Goal: Information Seeking & Learning: Check status

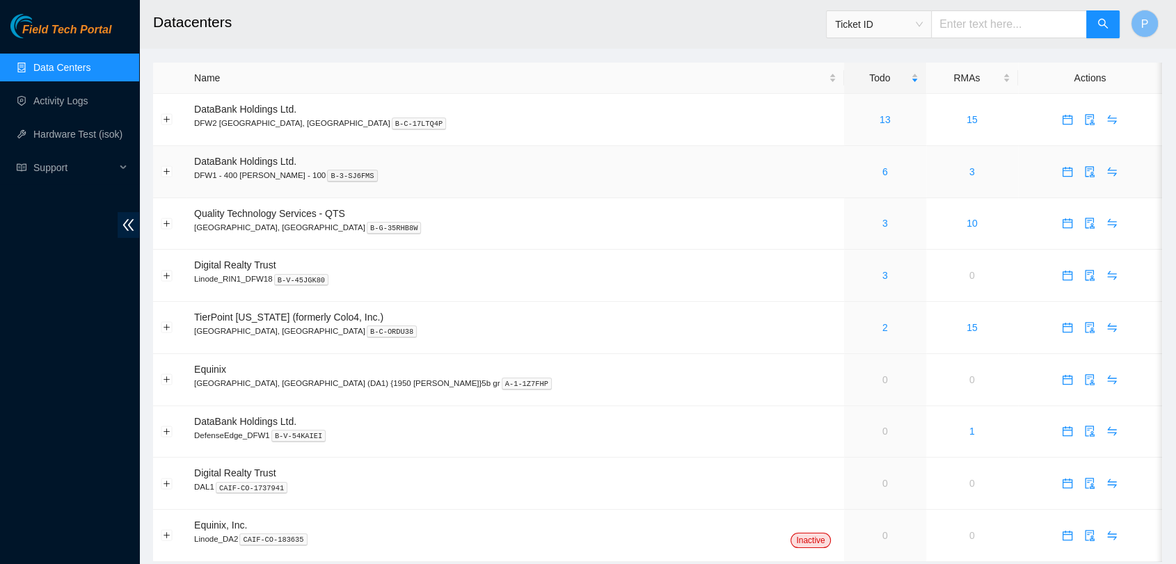
click at [844, 187] on td "6" at bounding box center [885, 172] width 82 height 52
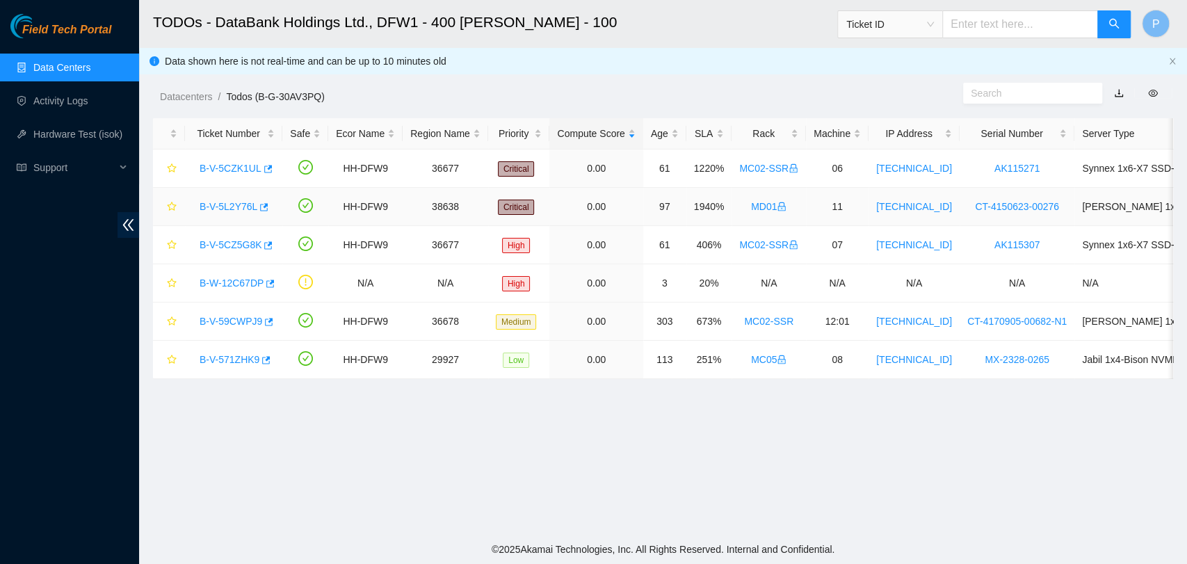
click at [790, 204] on td "MD01" at bounding box center [769, 207] width 74 height 38
click at [241, 280] on link "B-W-12C67DP" at bounding box center [232, 283] width 64 height 11
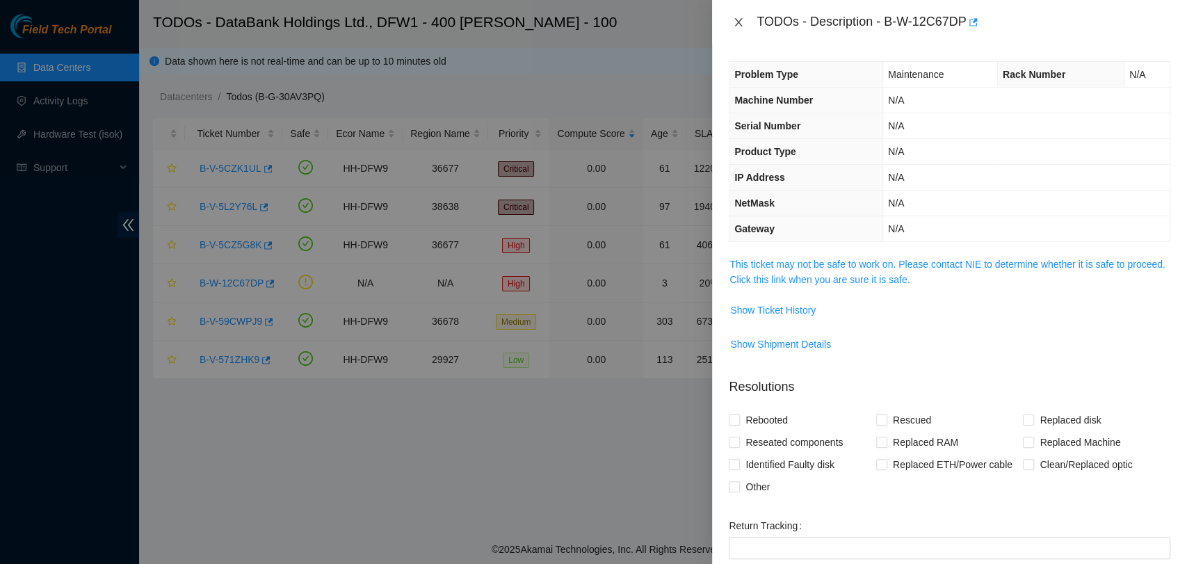
click at [735, 26] on icon "close" at bounding box center [738, 22] width 11 height 11
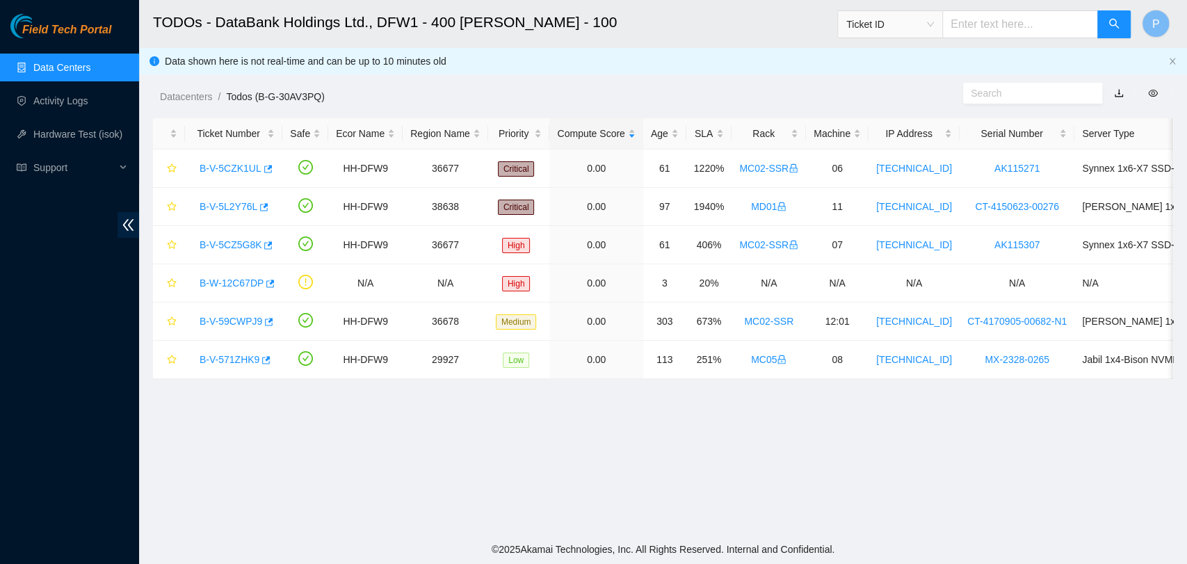
click at [90, 62] on link "Data Centers" at bounding box center [61, 67] width 57 height 11
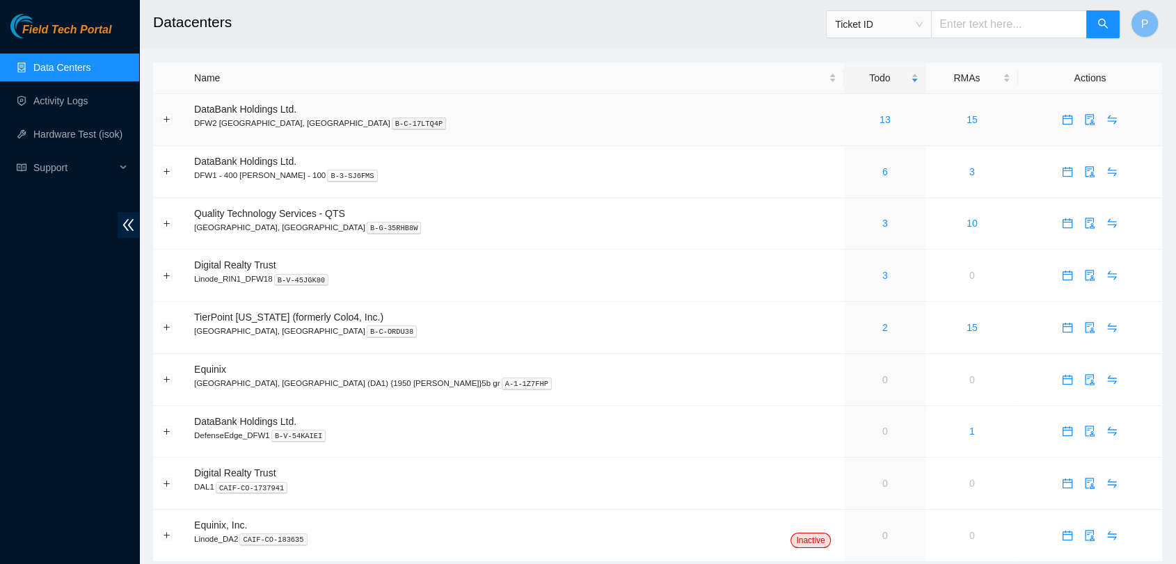
click at [851, 125] on div "13" at bounding box center [884, 119] width 67 height 15
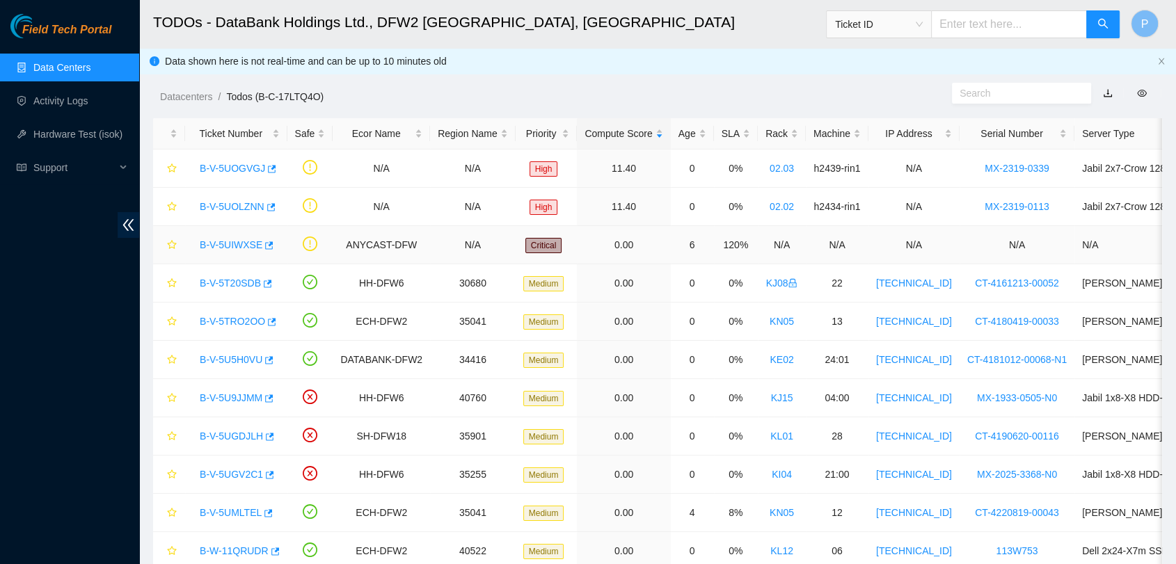
click at [223, 241] on link "B-V-5UIWXSE" at bounding box center [231, 244] width 63 height 11
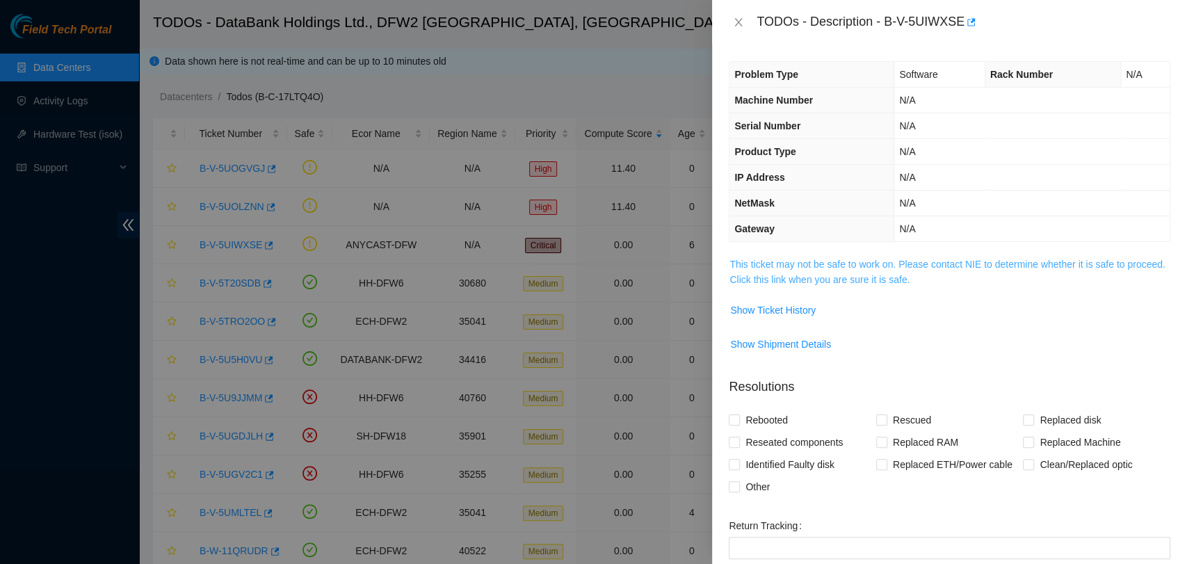
click at [790, 266] on link "This ticket may not be safe to work on. Please contact NIE to determine whether…" at bounding box center [947, 272] width 435 height 26
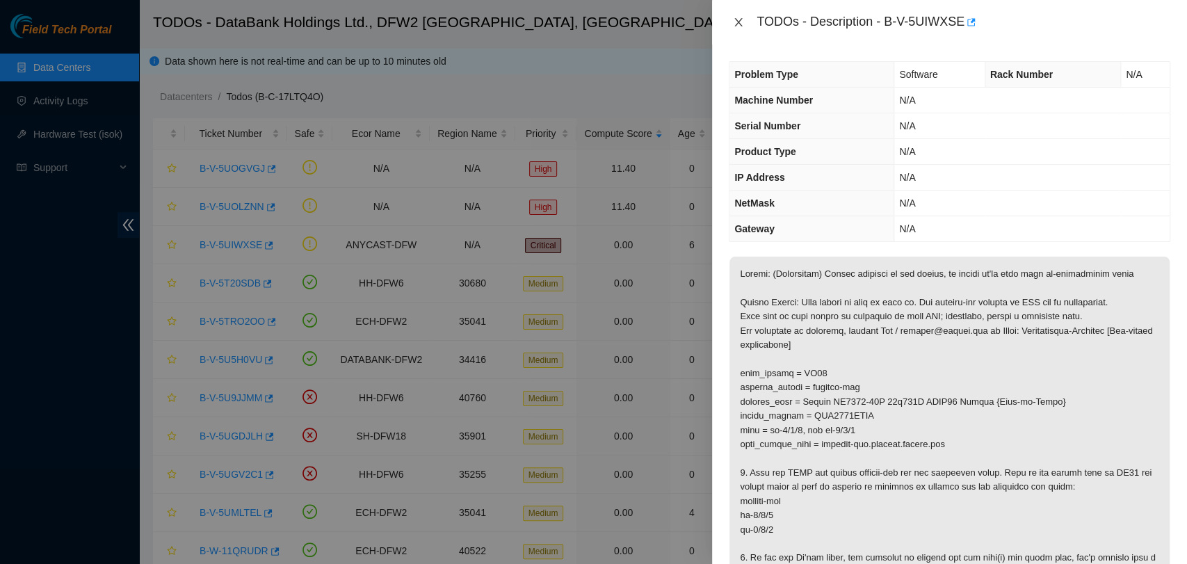
click at [747, 18] on button "Close" at bounding box center [738, 22] width 19 height 13
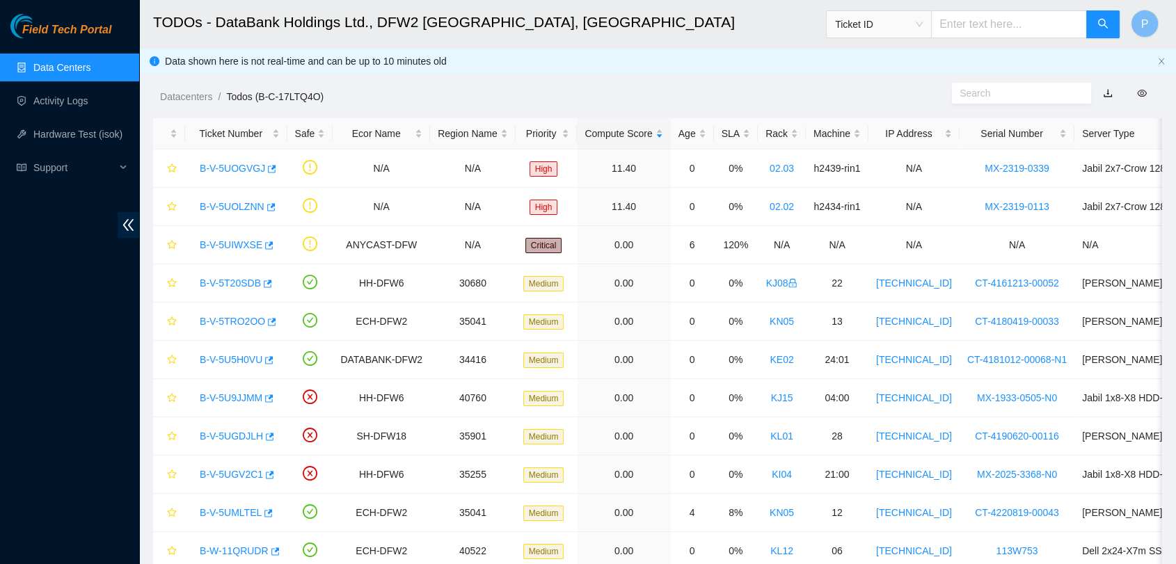
click at [90, 62] on link "Data Centers" at bounding box center [61, 67] width 57 height 11
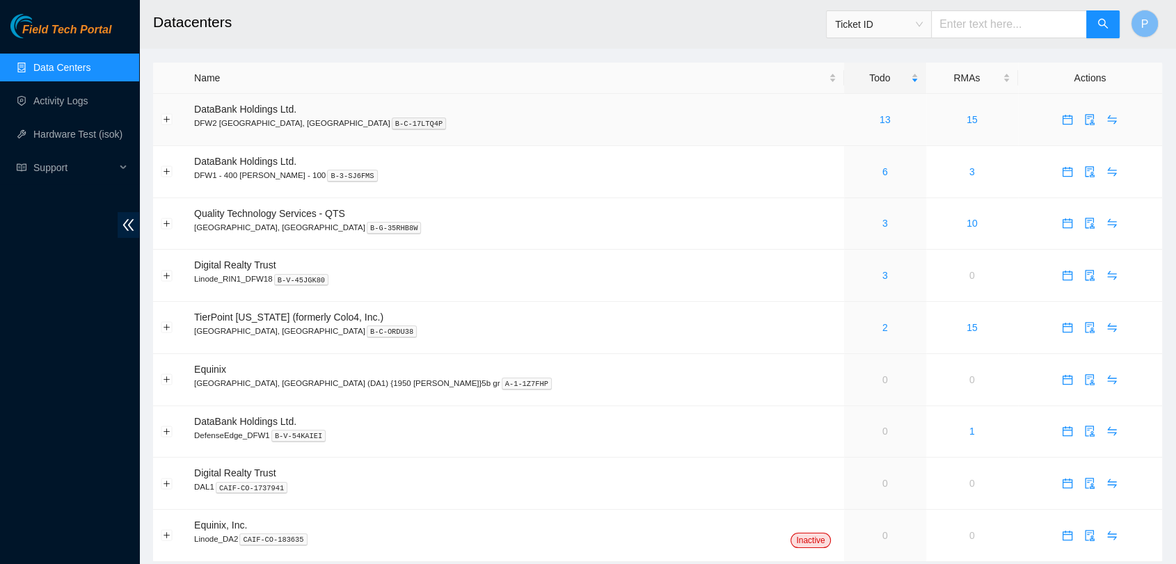
click at [851, 120] on div "13" at bounding box center [884, 119] width 67 height 15
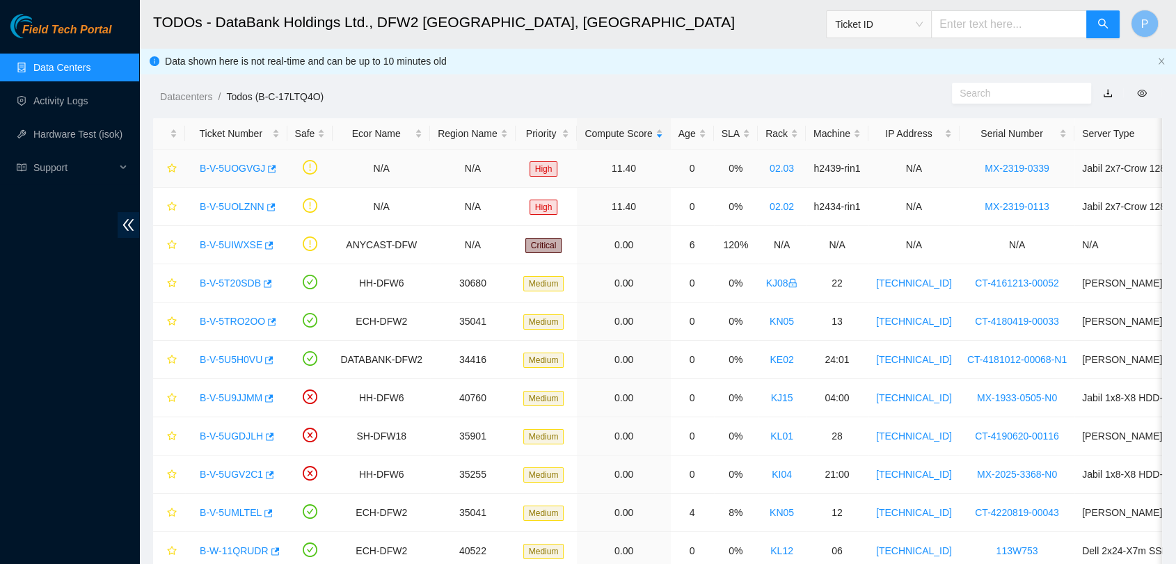
click at [202, 163] on link "B-V-5UOGVGJ" at bounding box center [232, 168] width 65 height 11
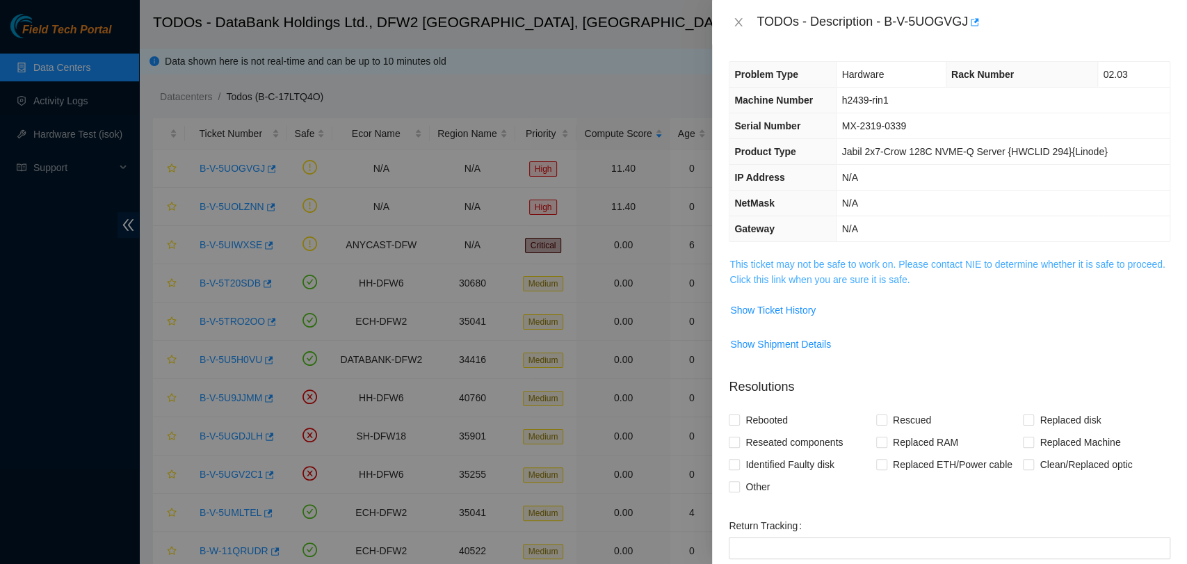
click at [780, 263] on link "This ticket may not be safe to work on. Please contact NIE to determine whether…" at bounding box center [947, 272] width 435 height 26
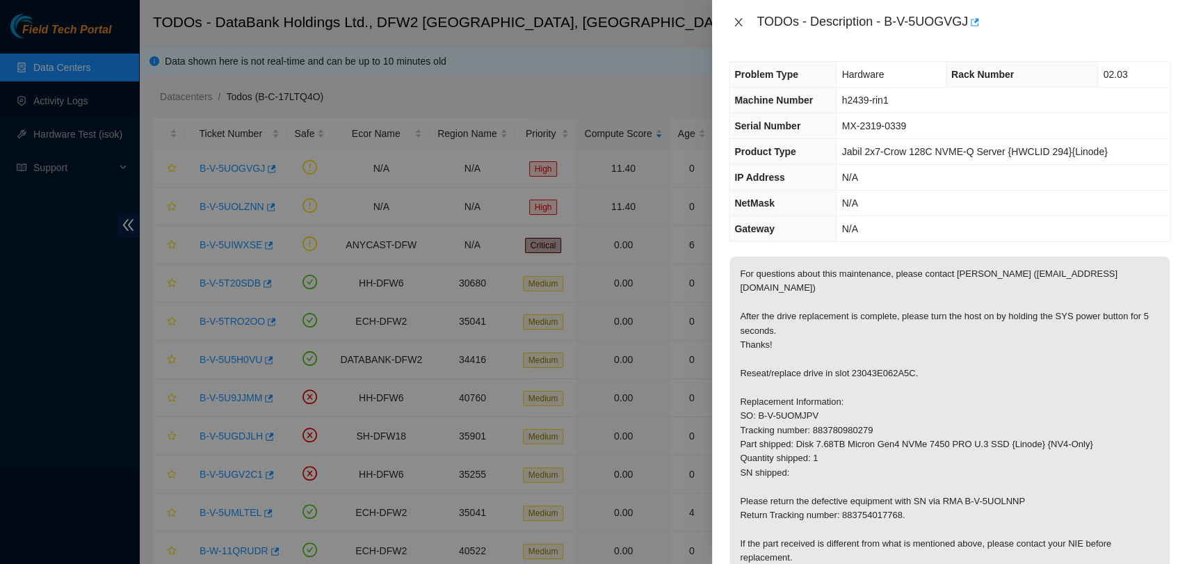
click at [737, 19] on icon "close" at bounding box center [739, 22] width 8 height 8
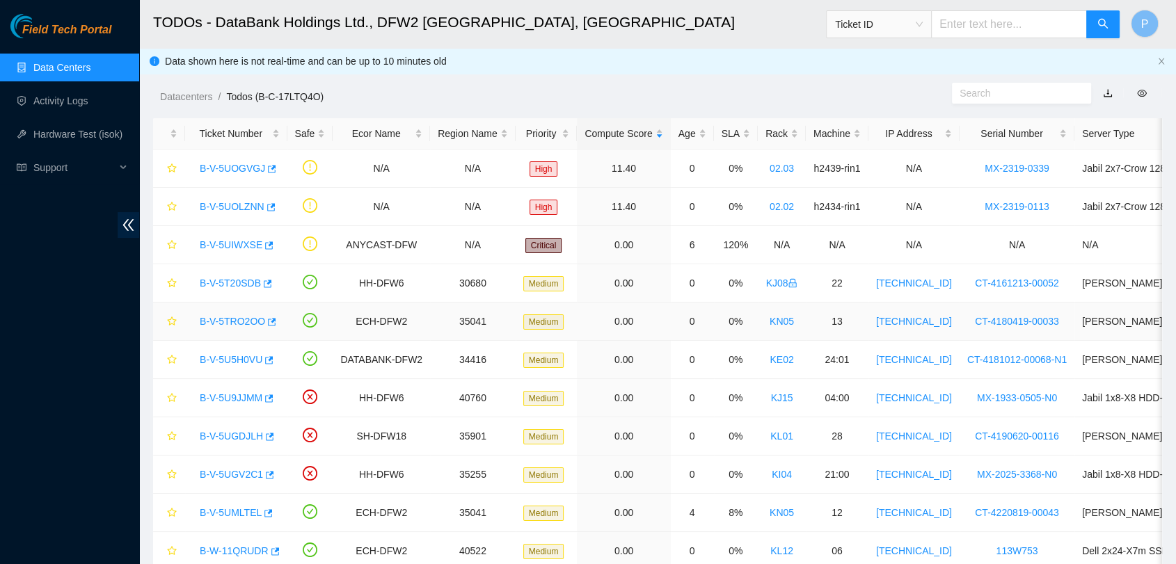
click at [214, 326] on link "B-V-5TRO2OO" at bounding box center [232, 321] width 65 height 11
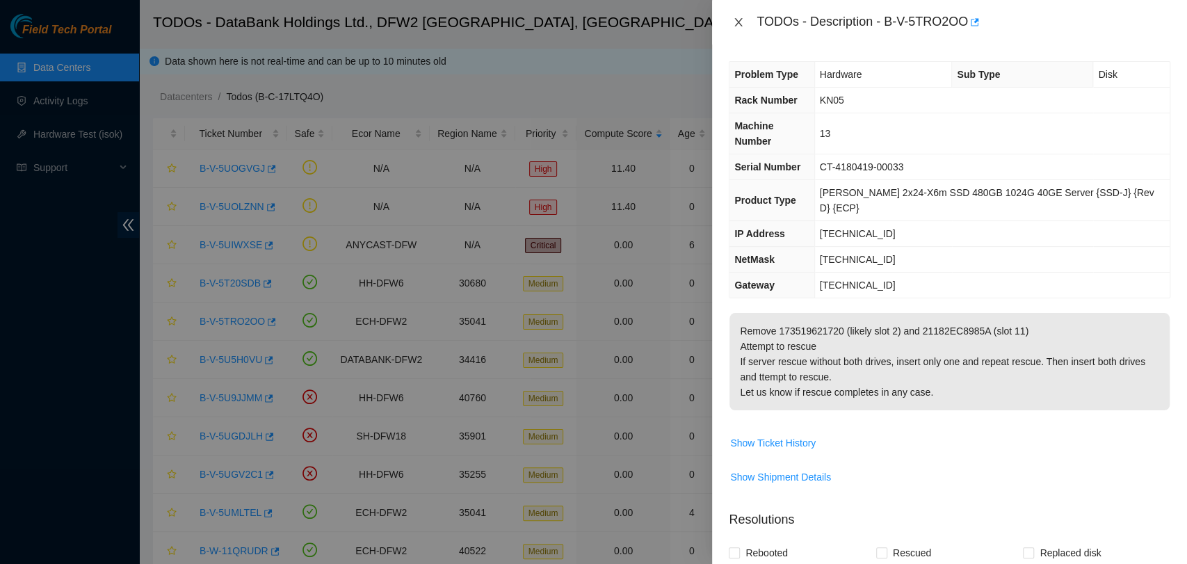
click at [740, 17] on icon "close" at bounding box center [738, 22] width 11 height 11
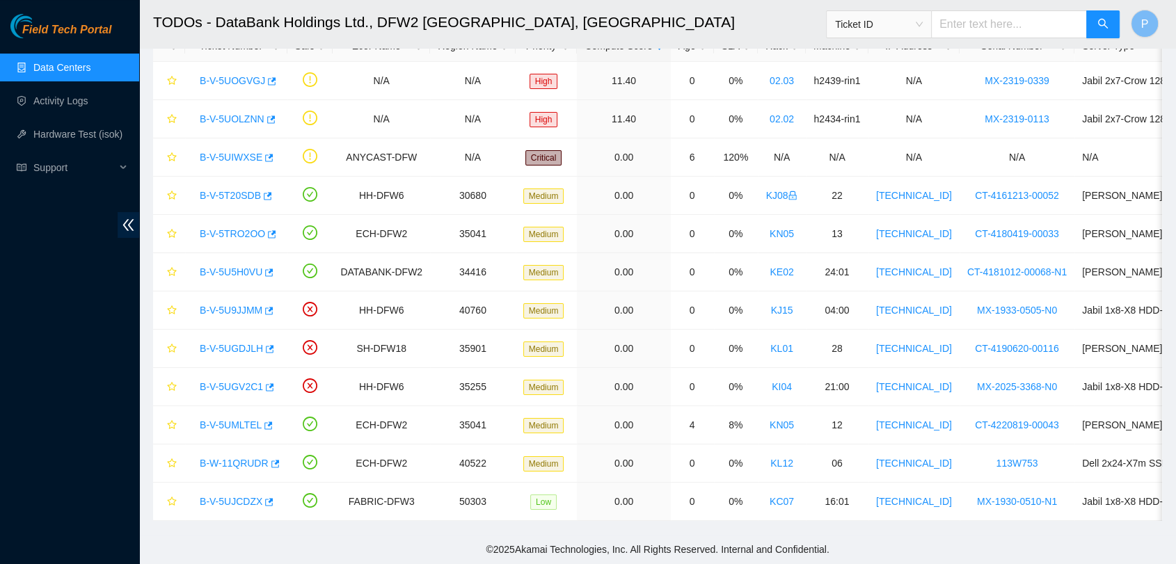
click at [90, 63] on link "Data Centers" at bounding box center [61, 67] width 57 height 11
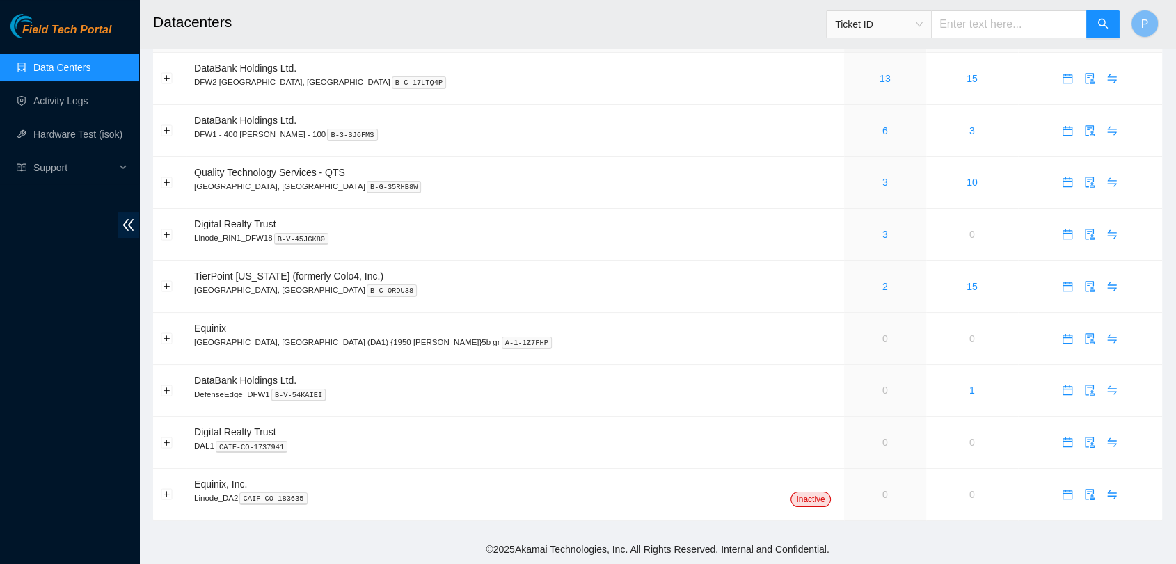
scroll to position [39, 0]
click at [844, 297] on td "2" at bounding box center [885, 289] width 82 height 52
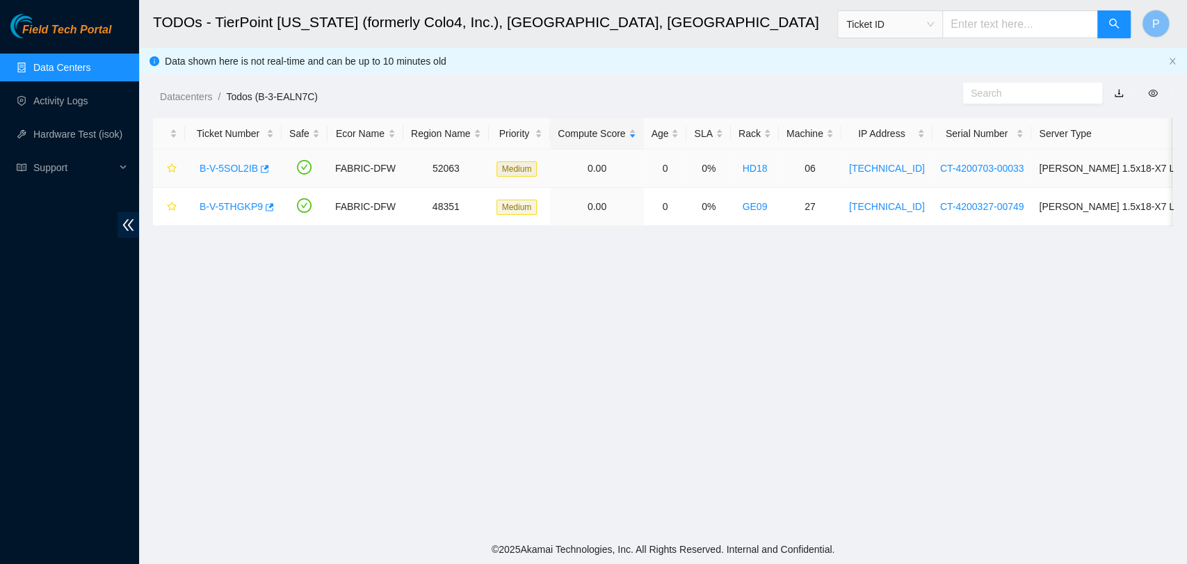
click at [214, 171] on link "B-V-5SOL2IB" at bounding box center [229, 168] width 58 height 11
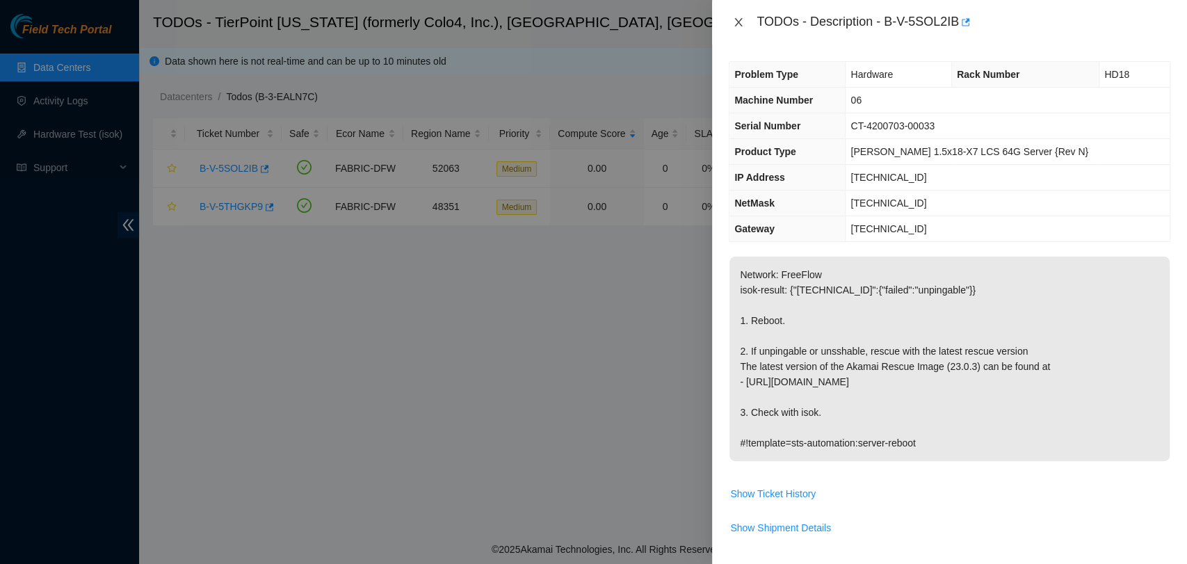
click at [746, 16] on button "Close" at bounding box center [738, 22] width 19 height 13
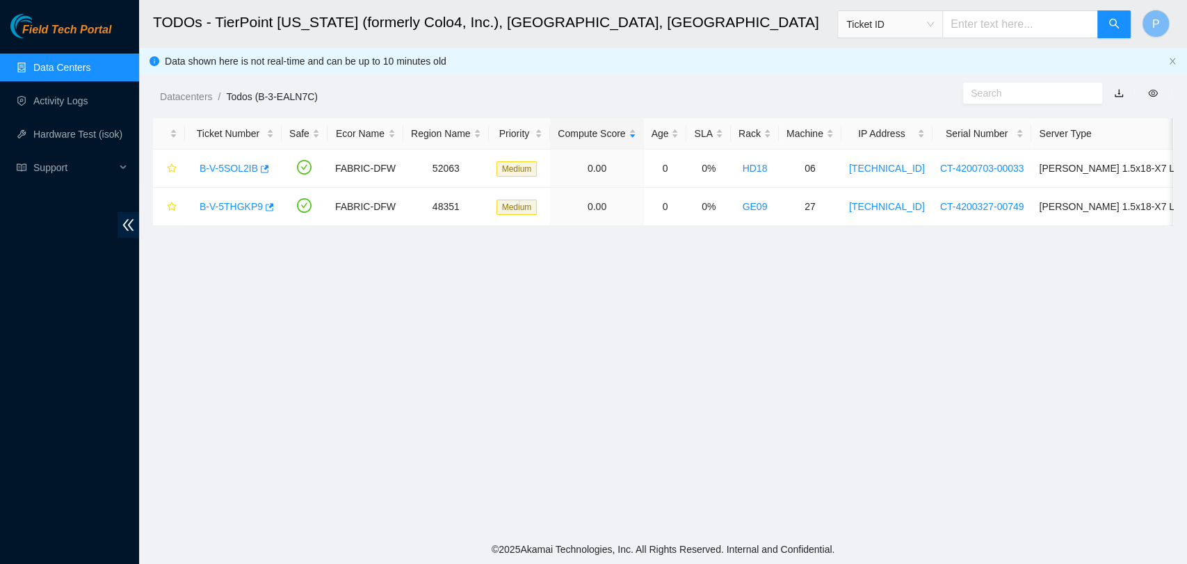
click at [72, 62] on link "Data Centers" at bounding box center [61, 67] width 57 height 11
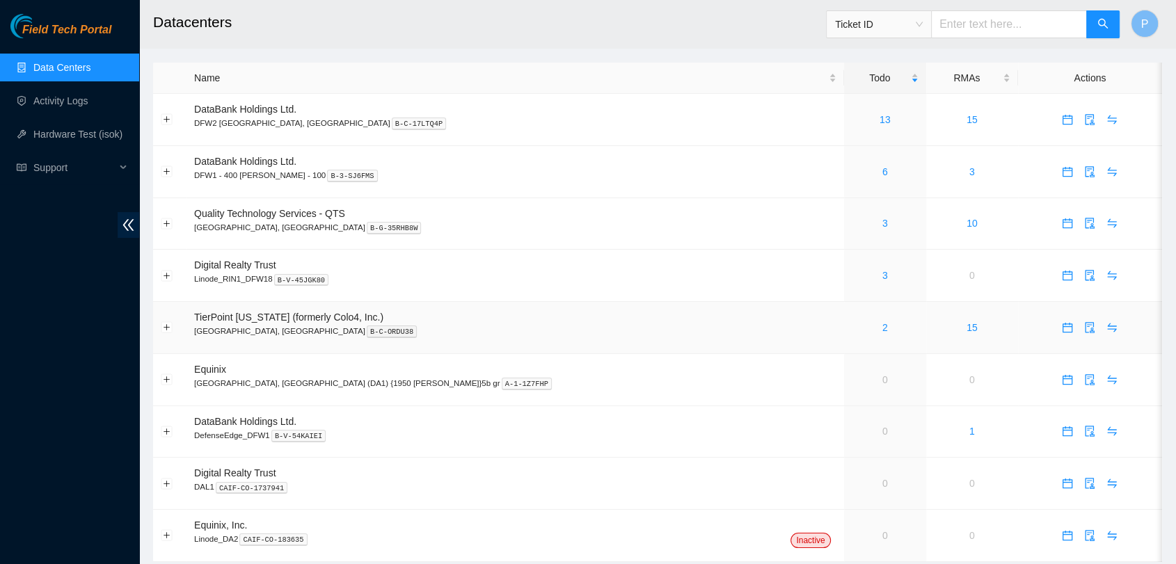
click at [513, 303] on td "TierPoint Texas (formerly Colo4, Inc.) Dallas, TX B-C-ORDU38" at bounding box center [514, 328] width 657 height 52
